Goal: Find specific page/section: Find specific page/section

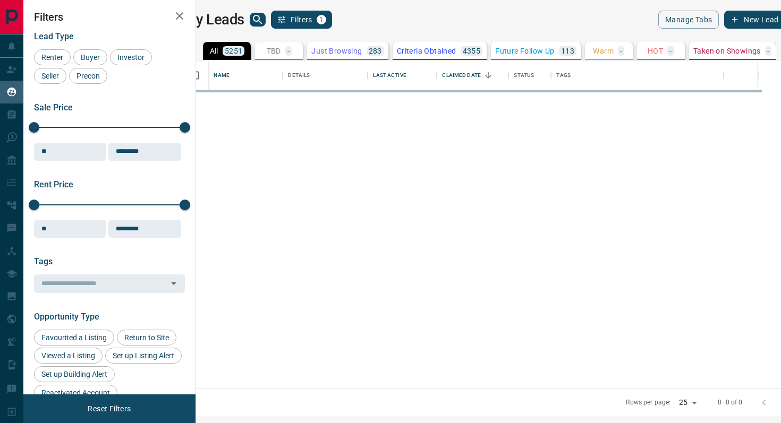
scroll to position [328, 580]
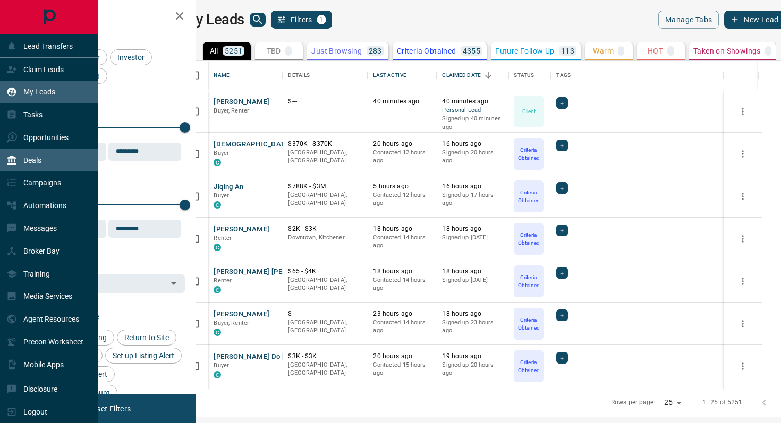
click at [34, 159] on p "Deals" at bounding box center [32, 160] width 18 height 8
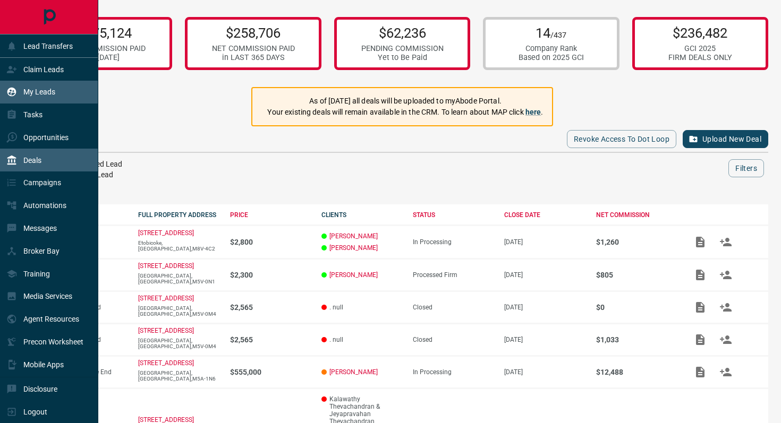
click at [52, 84] on div "My Leads" at bounding box center [30, 92] width 49 height 18
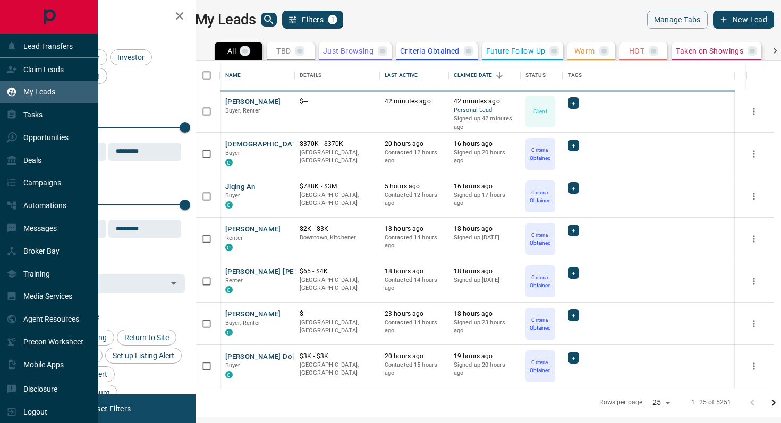
scroll to position [328, 580]
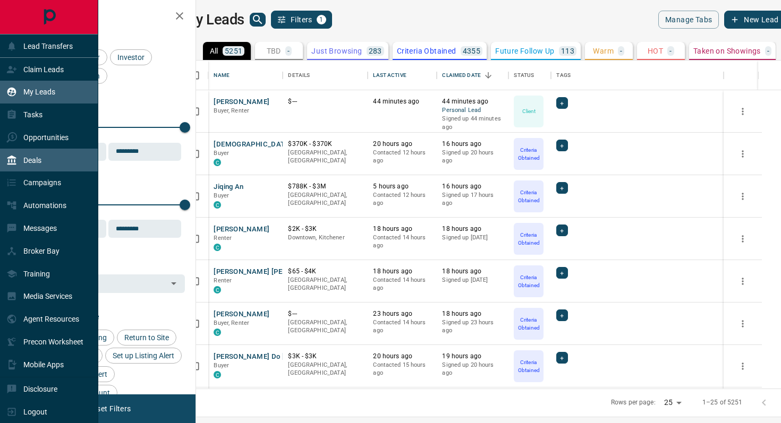
click at [29, 152] on div "Deals" at bounding box center [23, 160] width 35 height 18
